Goal: Task Accomplishment & Management: Complete application form

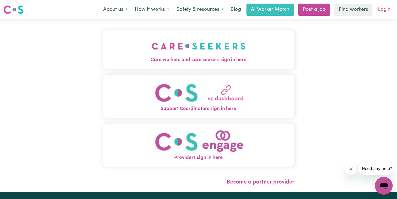
click at [387, 10] on link "Login" at bounding box center [384, 10] width 19 height 12
click at [386, 8] on link "Login" at bounding box center [384, 10] width 19 height 12
click at [383, 16] on nav "Menu About us How it works Safety & resources Blog AI Worker Match Post a job F…" at bounding box center [198, 9] width 397 height 19
click at [383, 12] on link "Login" at bounding box center [384, 10] width 19 height 12
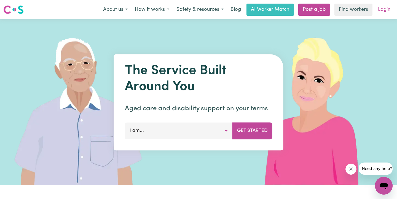
click at [380, 5] on link "Login" at bounding box center [384, 10] width 19 height 12
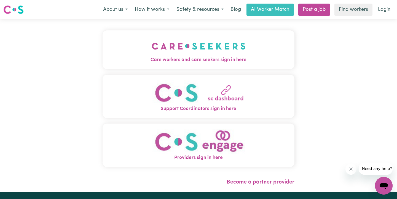
click at [255, 52] on button "Care workers and care seekers sign in here" at bounding box center [199, 49] width 192 height 39
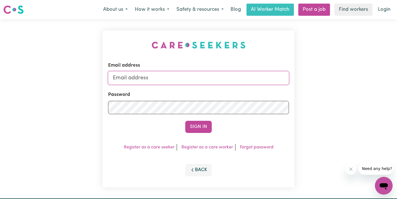
type input "A"
type input "[PERSON_NAME][EMAIL_ADDRESS][DOMAIN_NAME]"
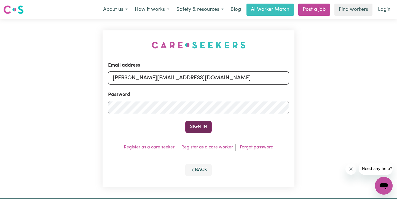
click at [202, 128] on button "Sign In" at bounding box center [198, 127] width 26 height 12
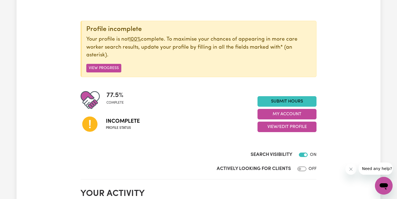
scroll to position [53, 0]
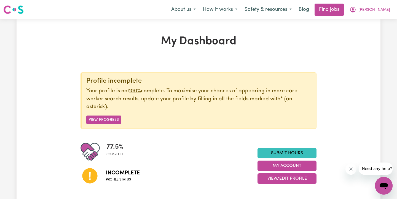
scroll to position [0, 0]
click at [117, 115] on button "View Progress" at bounding box center [103, 119] width 35 height 9
click at [113, 115] on button "View Progress" at bounding box center [103, 119] width 35 height 9
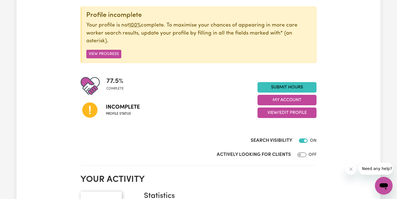
scroll to position [67, 0]
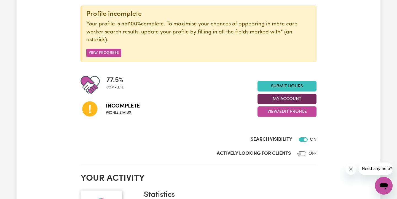
click at [306, 94] on button "My Account" at bounding box center [287, 99] width 59 height 10
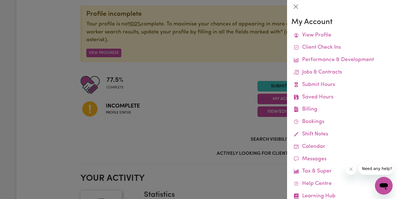
click at [224, 94] on div at bounding box center [198, 99] width 397 height 199
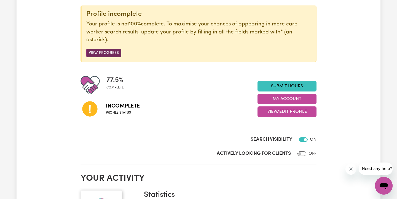
click at [110, 49] on button "View Progress" at bounding box center [103, 53] width 35 height 9
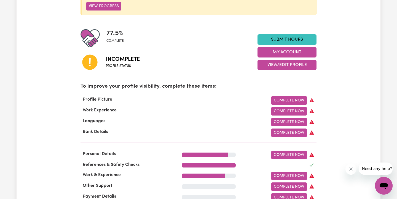
scroll to position [113, 0]
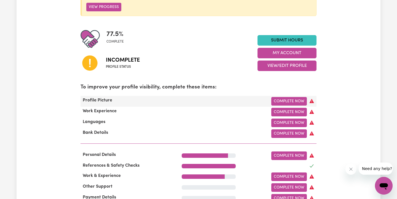
click at [286, 97] on div "Profile Picture Complete Now" at bounding box center [199, 101] width 236 height 11
click at [287, 97] on link "Complete Now" at bounding box center [290, 101] width 36 height 9
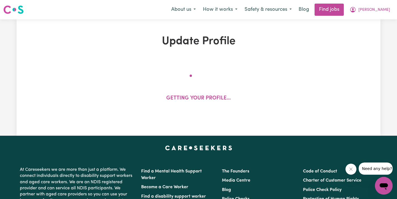
select select "female"
select select "Australian Citizen"
select select "Studying a healthcare related degree or qualification"
select select "75"
select select "100"
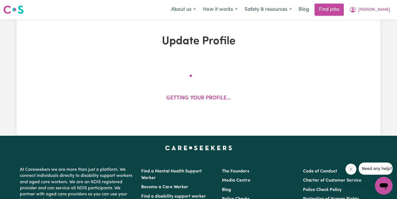
select select "150"
select select "160"
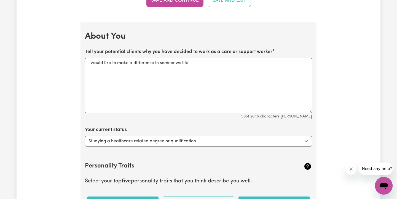
scroll to position [733, 0]
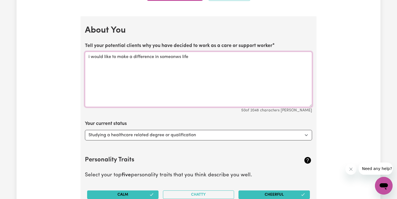
click at [182, 58] on textarea "i would like to make a difference in someonws life" at bounding box center [198, 79] width 227 height 55
type textarea "i would like to make a difference in someones life"
click at [365, 89] on div "Update Profile 1 2 3 4 5 Step 1 : Personal Details Let potential clients know w…" at bounding box center [199, 20] width 364 height 1436
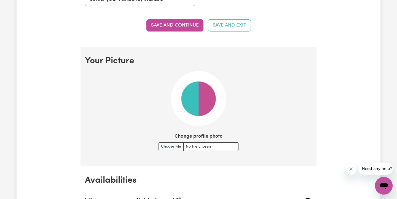
scroll to position [351, 0]
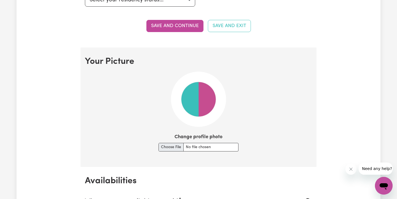
click at [177, 145] on input "Change profile photo" at bounding box center [199, 147] width 80 height 9
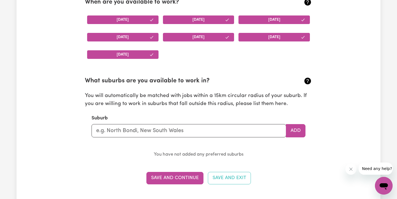
scroll to position [562, 0]
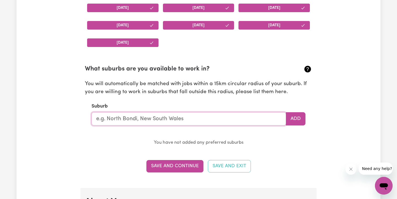
click at [203, 122] on input "text" at bounding box center [189, 118] width 195 height 13
type input "seve"
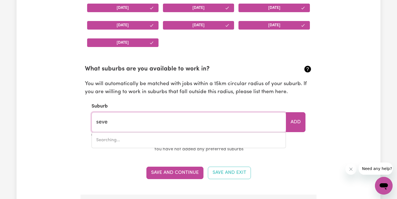
type input "seveN HILLS, New South Wales, 2147"
type input "seven"
type input "seven HILLS, New South Wales, 2147"
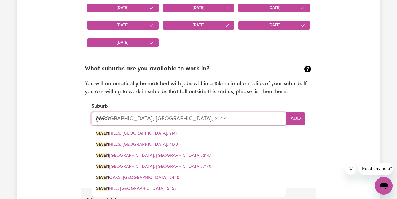
click at [199, 119] on input "seven" at bounding box center [189, 118] width 195 height 13
type input "seven"
click at [291, 116] on button "Add" at bounding box center [296, 118] width 20 height 13
type input "seven HILLS, New South Wales, 2147"
click at [257, 122] on input "seven" at bounding box center [189, 118] width 195 height 13
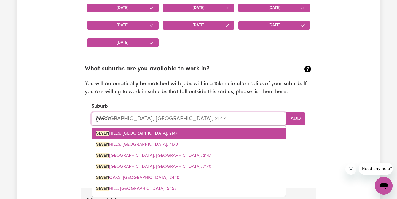
click at [177, 132] on link "SEVEN HILLS, New South Wales, 2147" at bounding box center [189, 133] width 194 height 11
type input "SEVEN HILLS, New South Wales, 2147"
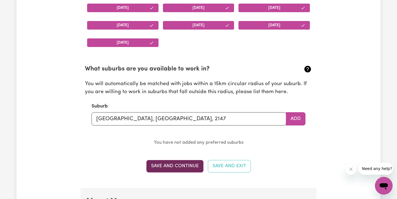
click at [162, 164] on button "Save and Continue" at bounding box center [175, 166] width 57 height 12
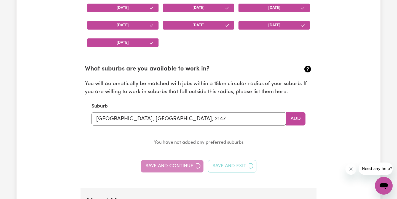
type textarea "i would like to make a difference in someonws life"
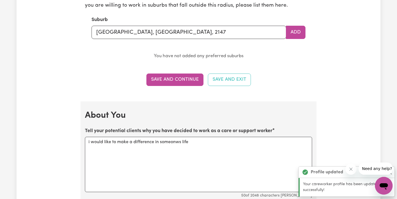
scroll to position [749, 0]
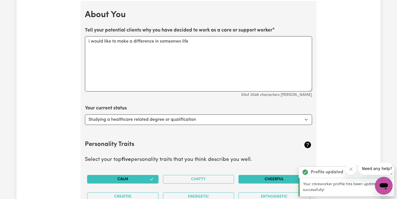
click at [330, 116] on div "Update Profile 1 2 3 4 5 Step 1 : Personal Details Let potential clients know w…" at bounding box center [199, 4] width 364 height 1436
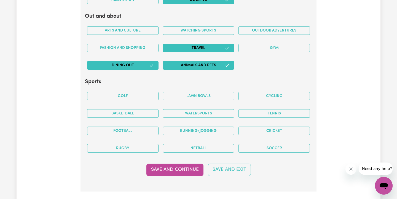
scroll to position [1091, 0]
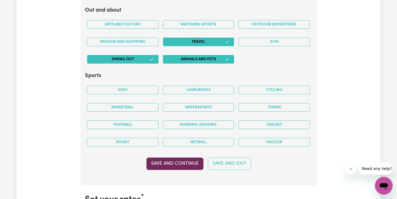
click at [195, 164] on button "Save and Continue" at bounding box center [175, 163] width 57 height 12
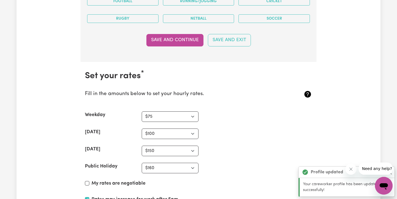
scroll to position [1276, 0]
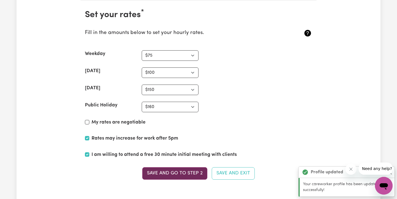
click at [165, 176] on button "Save and go to Step 2" at bounding box center [174, 173] width 65 height 12
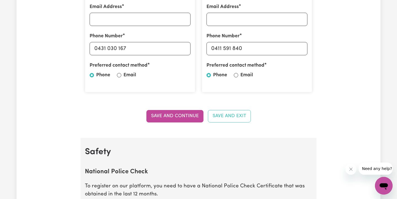
scroll to position [235, 0]
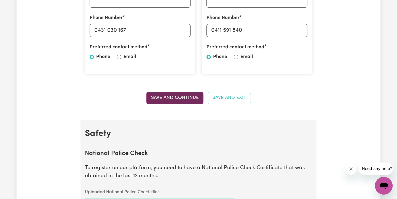
click at [167, 93] on button "Save and Continue" at bounding box center [175, 98] width 57 height 12
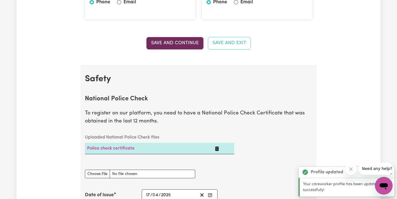
scroll to position [354, 0]
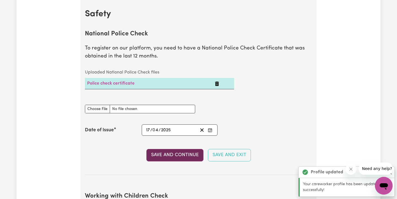
click at [177, 155] on button "Save and Continue" at bounding box center [175, 155] width 57 height 12
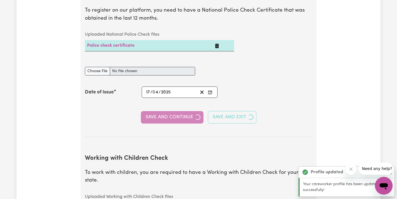
scroll to position [537, 0]
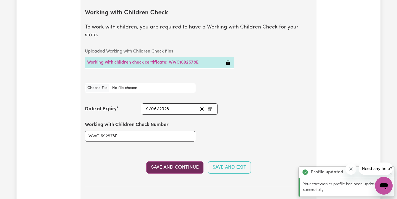
click at [176, 161] on button "Save and Continue" at bounding box center [175, 167] width 57 height 12
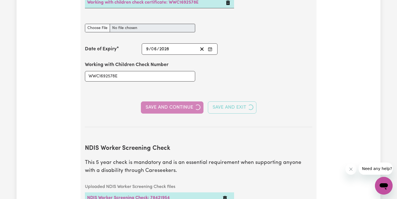
scroll to position [725, 0]
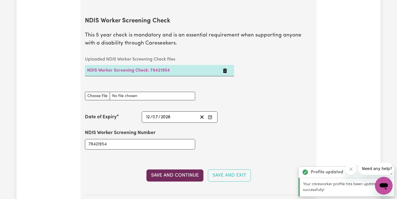
click at [175, 169] on button "Save and Continue" at bounding box center [175, 175] width 57 height 12
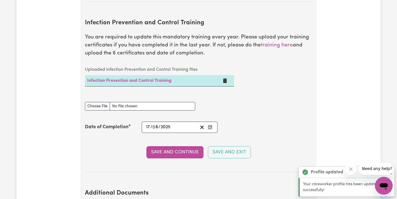
scroll to position [919, 0]
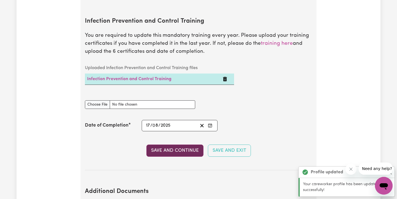
click at [170, 144] on button "Save and Continue" at bounding box center [175, 150] width 57 height 12
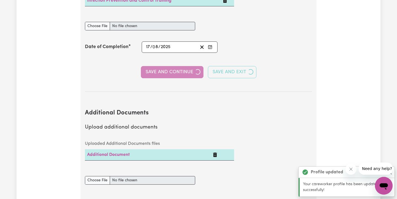
scroll to position [1089, 0]
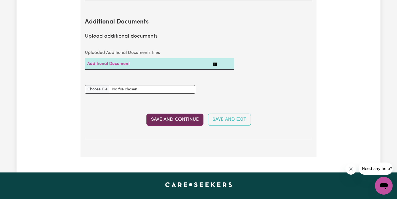
click at [176, 113] on button "Save and Continue" at bounding box center [175, 119] width 57 height 12
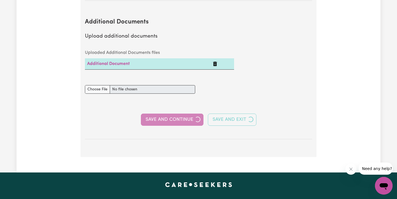
select select "Certificate III (Individual Support)"
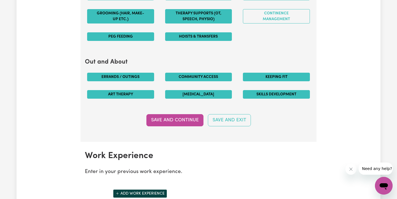
scroll to position [642, 0]
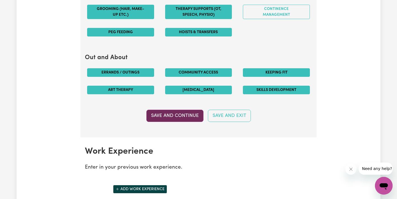
click at [169, 110] on button "Save and Continue" at bounding box center [175, 116] width 57 height 12
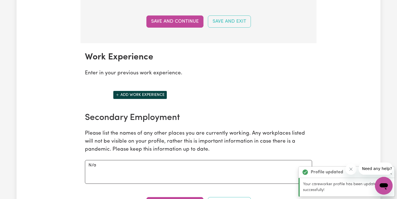
scroll to position [776, 0]
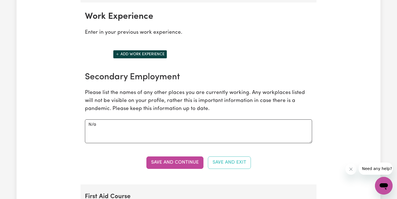
click at [153, 52] on button "Add work experience" at bounding box center [140, 54] width 54 height 9
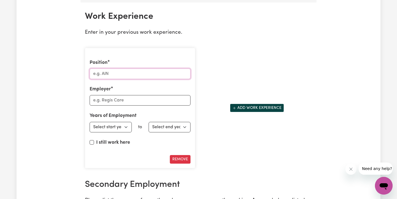
click at [141, 72] on input "Position" at bounding box center [140, 73] width 101 height 10
type input "c"
type input "DWS"
click at [108, 101] on input "Employer" at bounding box center [140, 100] width 101 height 10
type input "complete care"
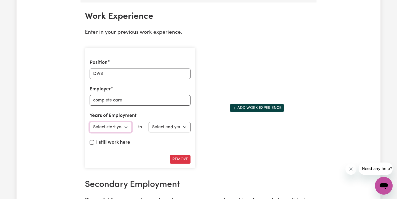
select select "2021"
click at [92, 142] on input "I still work here" at bounding box center [92, 142] width 4 height 4
checkbox input "true"
click at [195, 147] on div "Position DWS Employer complete care Years of Employment Employed from Select st…" at bounding box center [140, 107] width 117 height 129
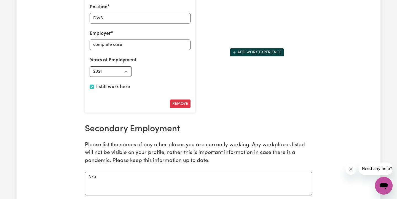
scroll to position [833, 0]
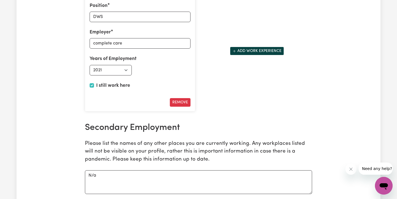
click at [282, 117] on section "Work Experience Enter in your previous work experience. Position DWS Employer c…" at bounding box center [199, 90] width 236 height 289
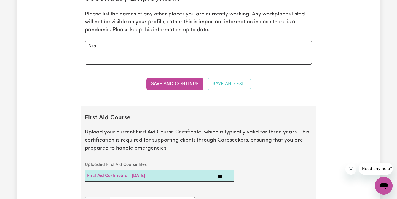
scroll to position [966, 0]
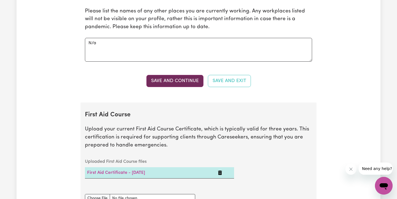
click at [175, 83] on button "Save and Continue" at bounding box center [175, 81] width 57 height 12
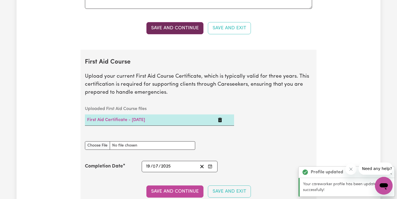
scroll to position [1065, 0]
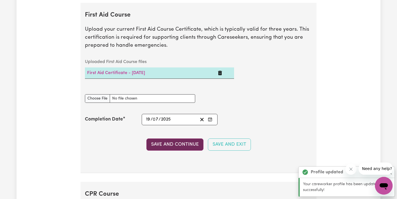
click at [172, 141] on button "Save and Continue" at bounding box center [175, 144] width 57 height 12
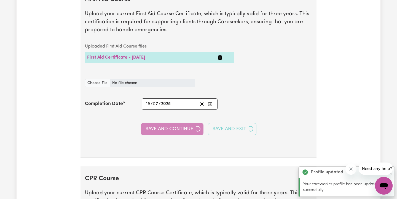
scroll to position [1243, 0]
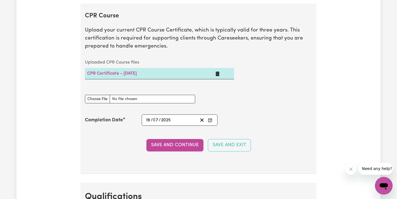
click at [176, 142] on button "Save and Continue" at bounding box center [175, 145] width 57 height 12
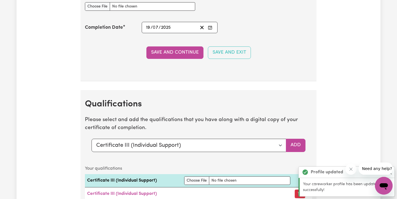
scroll to position [1421, 0]
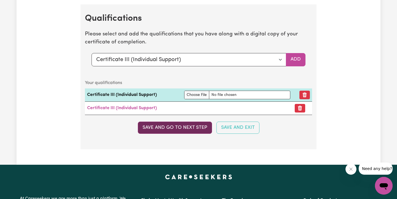
click at [183, 127] on button "Save and go to next step" at bounding box center [175, 127] width 74 height 12
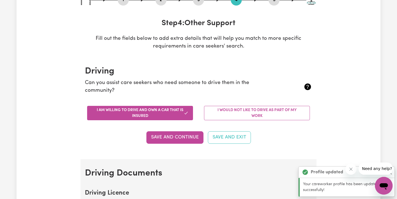
scroll to position [0, 0]
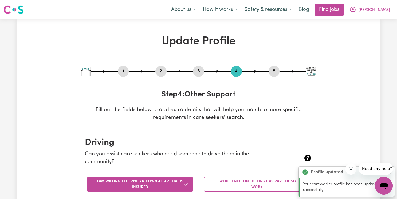
click at [195, 135] on section "Driving Can you assist care seekers who need someone to drive them in the commu…" at bounding box center [199, 179] width 236 height 102
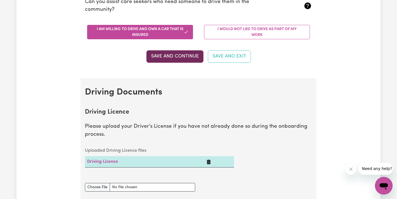
scroll to position [155, 0]
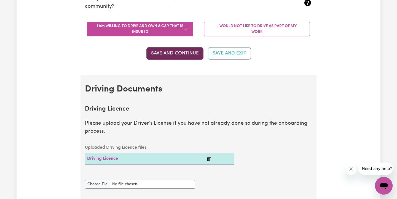
click at [188, 55] on button "Save and Continue" at bounding box center [175, 53] width 57 height 12
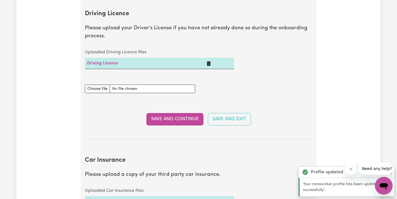
scroll to position [251, 0]
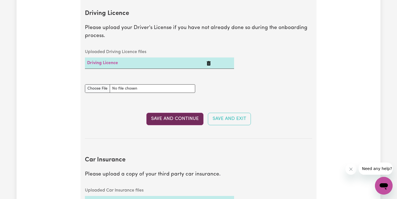
click at [181, 120] on button "Save and Continue" at bounding box center [175, 119] width 57 height 12
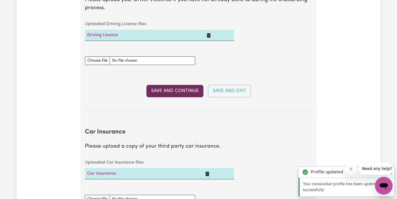
scroll to position [396, 0]
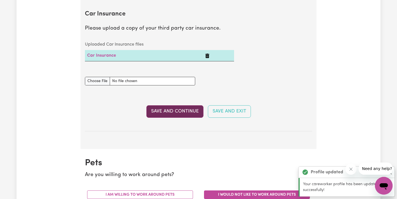
click at [179, 113] on button "Save and Continue" at bounding box center [175, 111] width 57 height 12
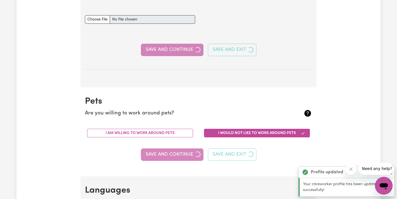
scroll to position [543, 0]
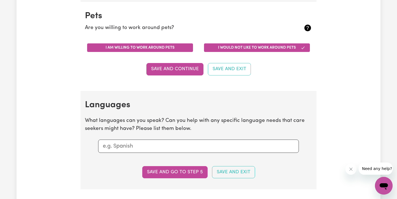
click at [169, 49] on button "I am willing to work around pets" at bounding box center [140, 47] width 106 height 9
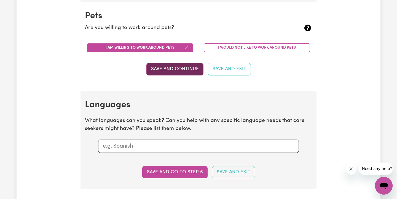
click at [169, 68] on button "Save and Continue" at bounding box center [175, 69] width 57 height 12
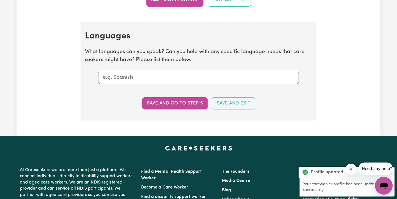
scroll to position [632, 0]
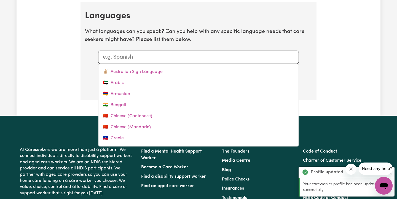
click at [162, 58] on input "text" at bounding box center [199, 57] width 192 height 8
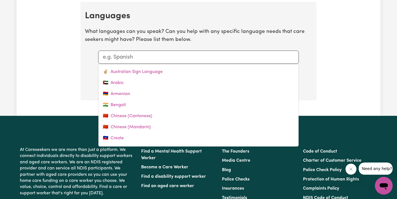
click at [170, 47] on section "Languages What languages can you speak? Can you help with any specific language…" at bounding box center [199, 51] width 236 height 98
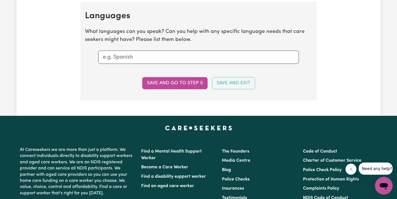
click at [164, 63] on section "Languages What languages can you speak? Can you help with any specific language…" at bounding box center [199, 51] width 236 height 98
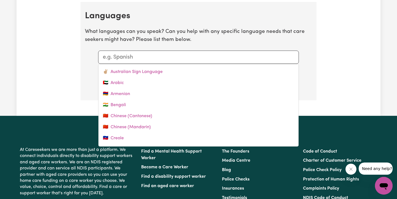
click at [163, 58] on input "text" at bounding box center [199, 57] width 192 height 8
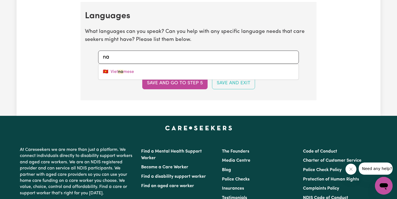
type input "n"
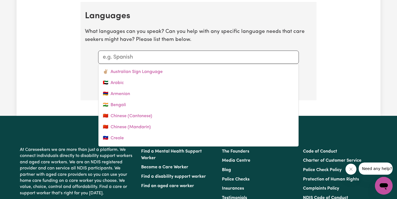
click at [249, 30] on p "What languages can you speak? Can you help with any specific language needs tha…" at bounding box center [198, 36] width 227 height 16
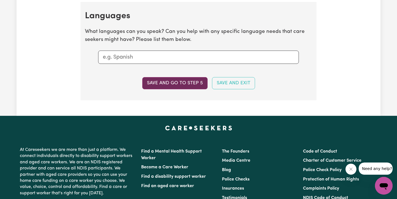
click at [171, 78] on button "Save and go to step 5" at bounding box center [174, 83] width 65 height 12
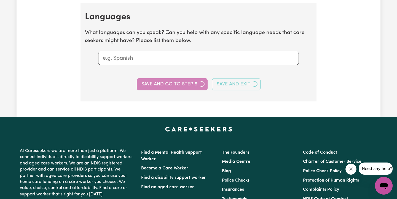
select select "I am providing services privately on my own"
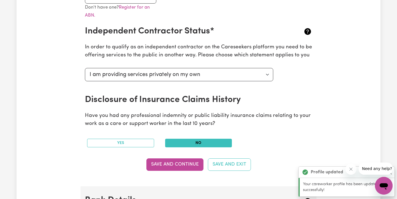
scroll to position [0, 0]
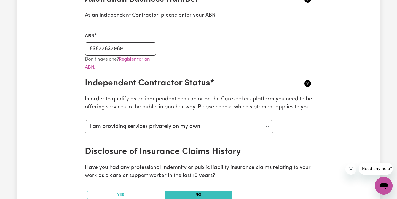
scroll to position [138, 0]
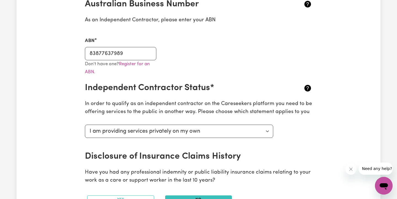
click at [301, 131] on div "Select your independent contractor status... I am providing services through an…" at bounding box center [199, 136] width 234 height 29
click at [327, 136] on div "Update Profile 1 2 3 4 5 Step 5 : Payment Details We can't wait for you to comp…" at bounding box center [199, 177] width 364 height 563
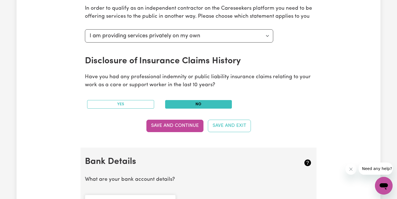
scroll to position [251, 0]
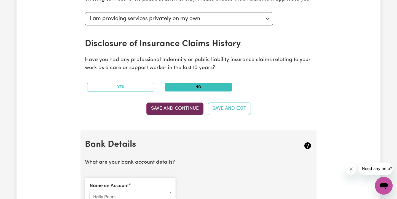
click at [185, 110] on button "Save and Continue" at bounding box center [175, 108] width 57 height 12
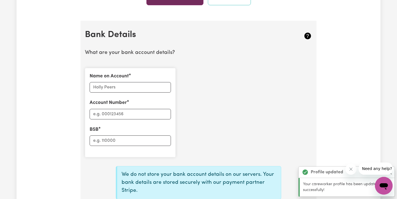
scroll to position [379, 0]
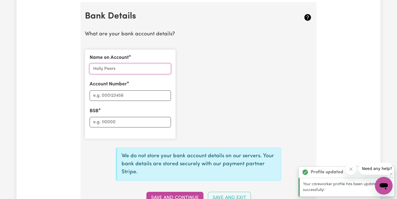
click at [147, 64] on input "Name on Account" at bounding box center [130, 68] width 81 height 10
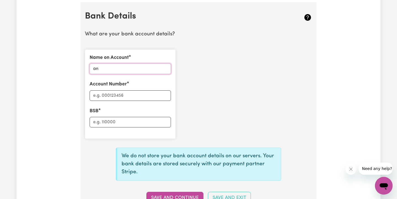
type input "a"
type input "Angela mchugh"
drag, startPoint x: 147, startPoint y: 65, endPoint x: 128, endPoint y: 93, distance: 34.2
click at [128, 93] on input "Account Number" at bounding box center [130, 95] width 81 height 10
type input "06 2121"
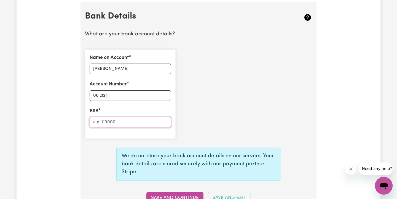
click at [120, 117] on input "BSB" at bounding box center [130, 122] width 81 height 10
click at [157, 192] on button "Save and Continue" at bounding box center [175, 198] width 57 height 12
click at [255, 95] on div "Name on Account Angela mchugh Account Number 06 2121 BSB 10760793" at bounding box center [199, 94] width 234 height 98
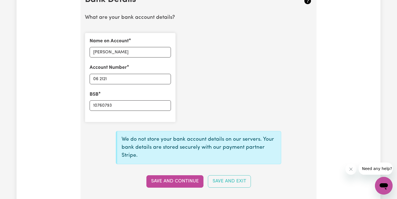
scroll to position [397, 0]
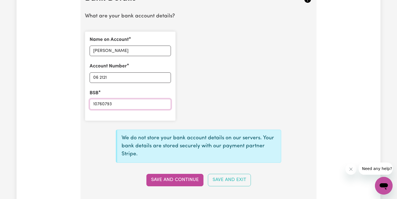
click at [103, 102] on input "10760793" at bounding box center [130, 104] width 81 height 10
type input "1076 0793"
click at [160, 182] on button "Save and Continue" at bounding box center [175, 180] width 57 height 12
click at [179, 190] on section "Bank Details What are your bank account details? Name on Account Angela mchugh …" at bounding box center [199, 92] width 236 height 217
click at [182, 182] on button "Save and Continue" at bounding box center [175, 180] width 57 height 12
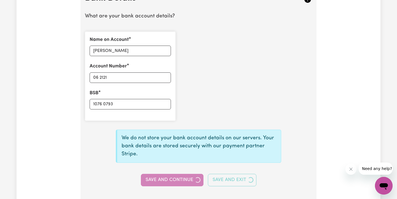
click at [182, 182] on div "Save and Continue Save and Exit" at bounding box center [199, 180] width 234 height 12
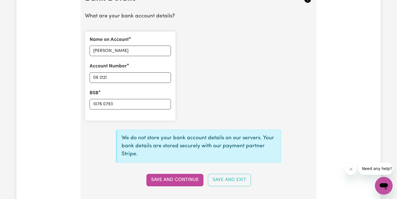
click at [182, 182] on button "Save and Continue" at bounding box center [175, 180] width 57 height 12
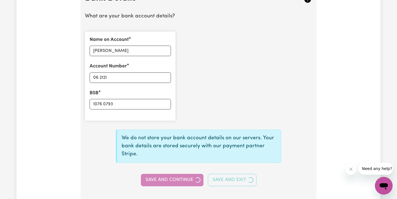
click at [182, 182] on div "Save and Continue Save and Exit" at bounding box center [199, 180] width 234 height 12
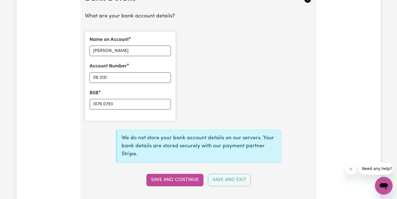
click at [182, 182] on button "Save and Continue" at bounding box center [175, 180] width 57 height 12
click at [271, 105] on div "Name on Account Angela mchugh Account Number 06 2121 BSB 1076 0793" at bounding box center [199, 76] width 234 height 98
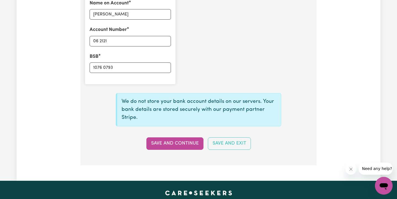
scroll to position [434, 0]
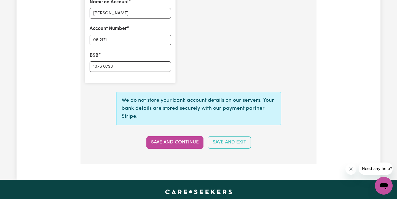
click at [252, 61] on div "Name on Account Angela mchugh Account Number 06 2121 BSB 1076 0793" at bounding box center [199, 39] width 234 height 98
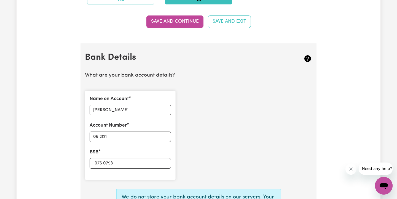
scroll to position [339, 0]
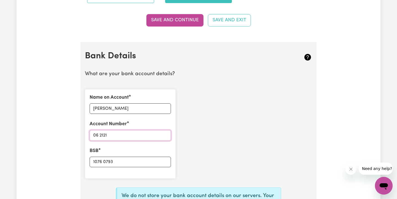
click at [100, 132] on input "06 2121" at bounding box center [130, 135] width 81 height 10
type input "062121"
click at [104, 159] on input "1076 0793" at bounding box center [130, 162] width 81 height 10
type input "10760793"
click at [226, 168] on div "Name on Account Angela mchugh Account Number 062121 BSB 10760793" at bounding box center [199, 134] width 234 height 98
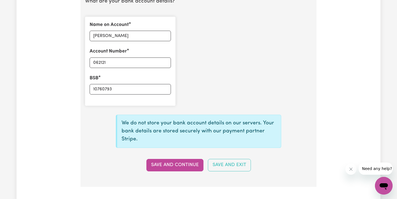
scroll to position [412, 0]
click at [181, 162] on button "Save and Continue" at bounding box center [175, 164] width 57 height 12
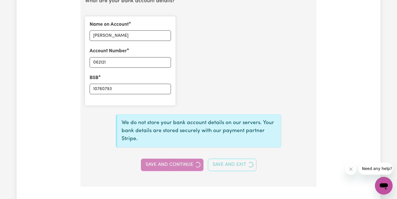
click at [181, 162] on div "Save and Continue Save and Exit" at bounding box center [199, 164] width 234 height 12
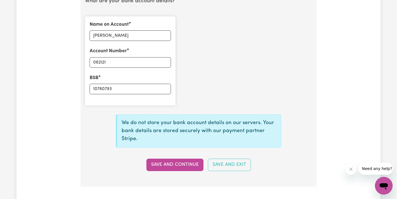
click at [181, 162] on button "Save and Continue" at bounding box center [175, 164] width 57 height 12
click at [312, 120] on div "We do not store your bank account details on our servers. Your bank details are…" at bounding box center [199, 133] width 234 height 38
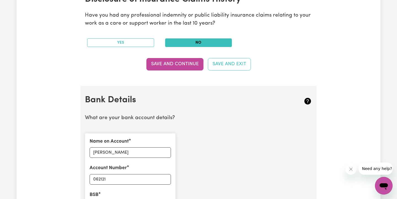
scroll to position [294, 0]
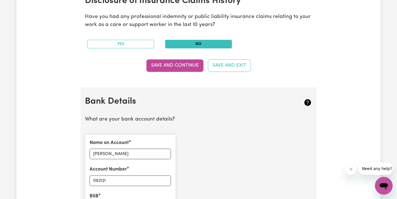
click at [314, 97] on section "Bank Details What are your bank account details? Name on Account Angela mchugh …" at bounding box center [199, 195] width 236 height 217
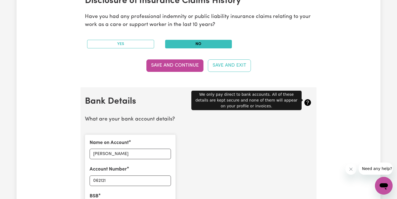
click at [310, 99] on icon at bounding box center [308, 102] width 7 height 7
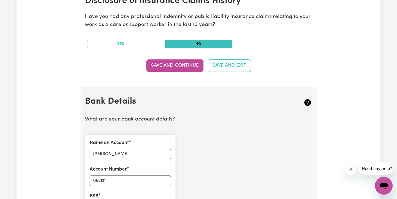
click at [310, 99] on icon at bounding box center [308, 102] width 7 height 7
click at [258, 172] on div "Name on Account Angela mchugh Account Number 062121 BSB 10760793" at bounding box center [199, 179] width 234 height 98
click at [389, 180] on div "Open messaging window" at bounding box center [384, 185] width 17 height 17
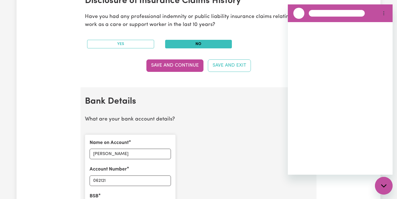
scroll to position [0, 0]
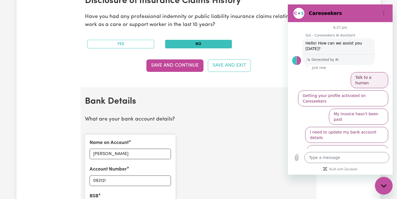
click at [372, 72] on button "Talk to a human" at bounding box center [370, 80] width 38 height 16
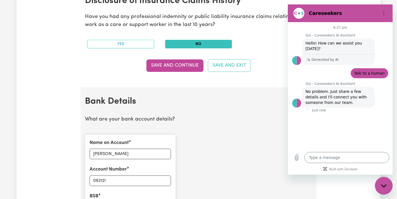
type textarea "x"
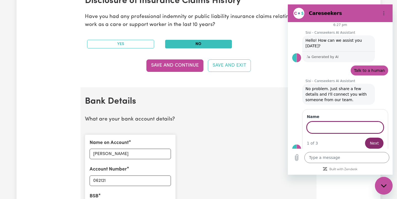
scroll to position [2, 0]
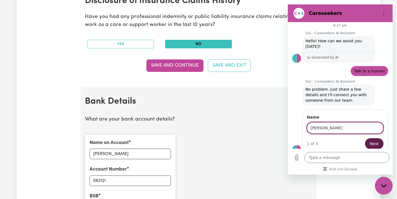
type input "Angela"
click at [379, 138] on button "Next" at bounding box center [374, 143] width 18 height 11
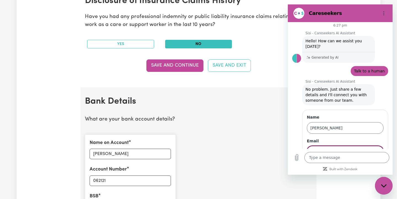
scroll to position [26, 0]
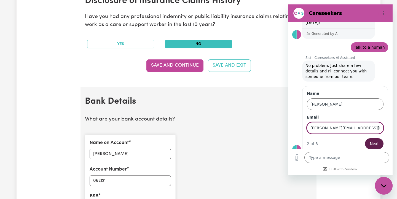
type input "angela_mchugh@hotmail.com"
click at [375, 142] on button "Next" at bounding box center [374, 143] width 18 height 11
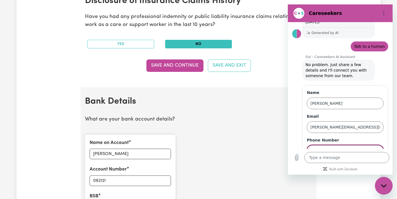
type input "0431110047"
click at [389, 67] on div "Sisi - Careseekers AI Assistant says: No problem. Just share a few details and …" at bounding box center [343, 70] width 100 height 22
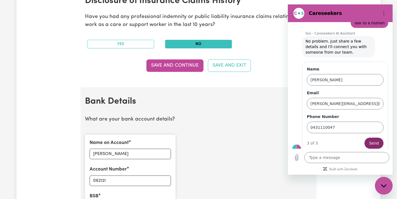
scroll to position [50, 0]
click at [372, 140] on span "Send" at bounding box center [375, 143] width 10 height 7
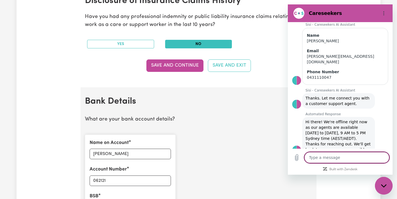
scroll to position [89, 0]
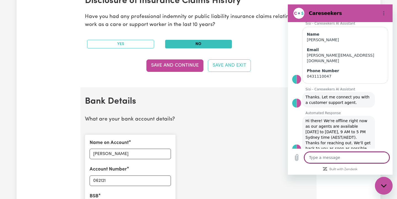
click at [266, 130] on div "Name on Account Angela mchugh Account Number 062121 BSB 10760793" at bounding box center [199, 179] width 234 height 98
click at [387, 184] on div "Close messaging window" at bounding box center [384, 185] width 17 height 17
type textarea "x"
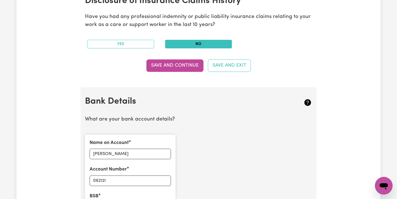
click at [355, 94] on div "Update Profile 1 2 3 4 5 Step 5 : Payment Details We can't wait for you to comp…" at bounding box center [199, 22] width 364 height 563
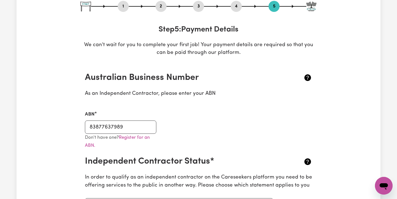
scroll to position [55, 0]
